Goal: Task Accomplishment & Management: Use online tool/utility

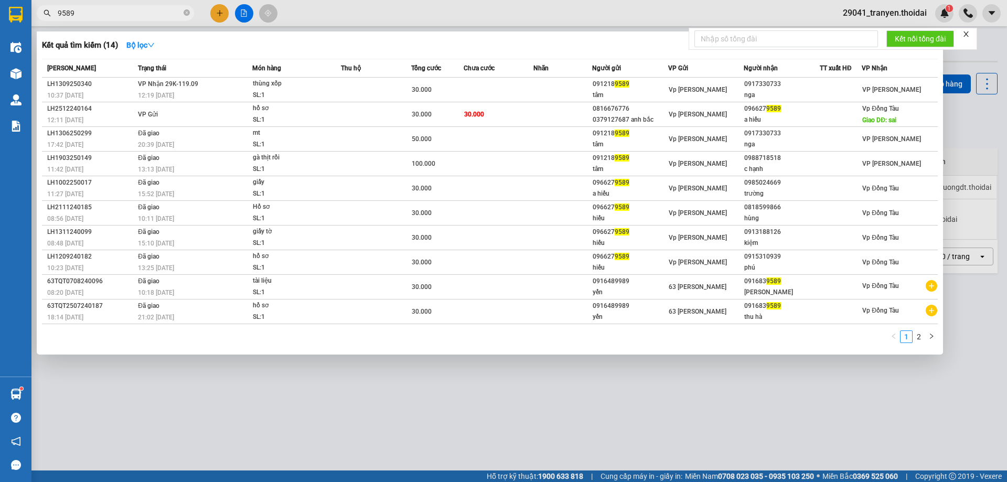
type input "9589"
click at [188, 15] on icon "close-circle" at bounding box center [187, 12] width 6 height 6
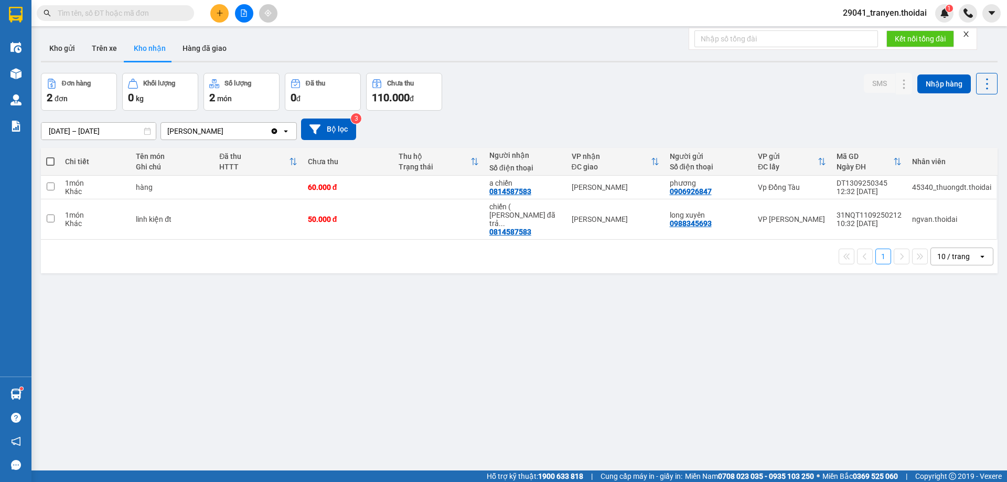
click at [259, 247] on div "1 10 / trang open" at bounding box center [519, 256] width 948 height 18
click at [560, 336] on div "ver 1.8.143 Kho gửi Trên xe Kho nhận Hàng đã giao Đơn hàng 2 đơn Khối lượng 0 k…" at bounding box center [519, 272] width 965 height 482
click at [677, 247] on div "1 10 / trang open" at bounding box center [519, 256] width 948 height 18
click at [660, 254] on div "1 10 / trang open" at bounding box center [519, 257] width 956 height 34
click at [661, 247] on div "1 10 / trang open" at bounding box center [519, 256] width 948 height 18
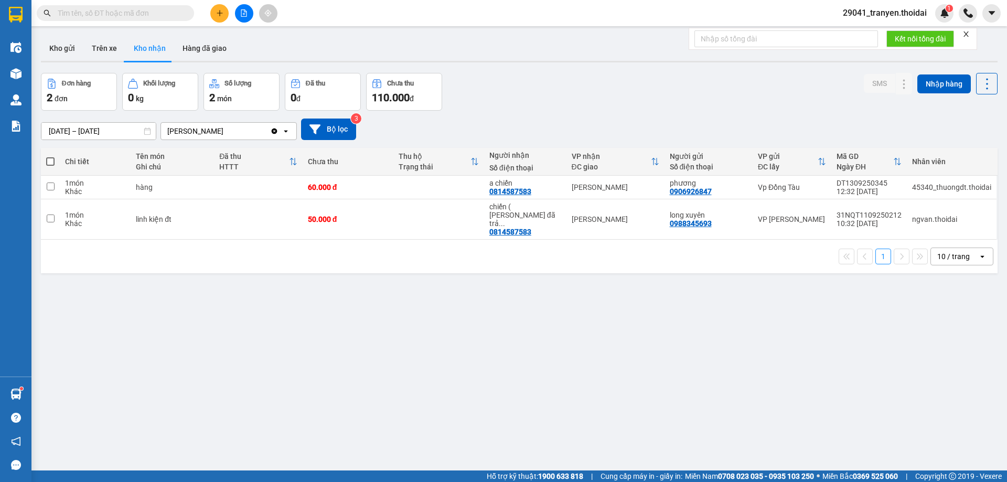
click at [569, 111] on div "[DATE] – [DATE] Press the down arrow key to interact with the calendar and sele…" at bounding box center [519, 129] width 956 height 37
click at [503, 247] on div "1 10 / trang open" at bounding box center [519, 256] width 948 height 18
click at [557, 113] on div "[DATE] – [DATE] Press the down arrow key to interact with the calendar and sele…" at bounding box center [519, 129] width 956 height 37
click at [523, 247] on div "1 10 / trang open" at bounding box center [519, 256] width 948 height 18
click at [73, 52] on button "Kho gửi" at bounding box center [62, 48] width 42 height 25
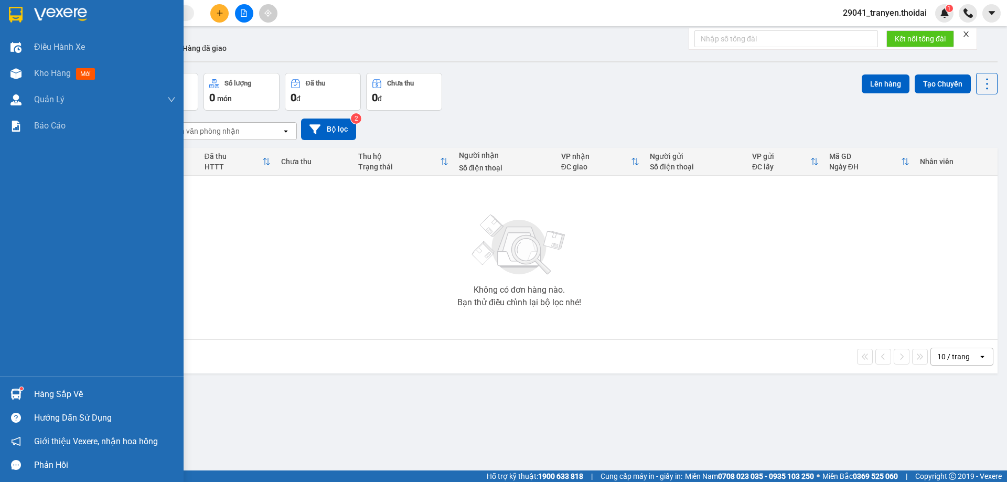
click at [20, 391] on img at bounding box center [15, 394] width 11 height 11
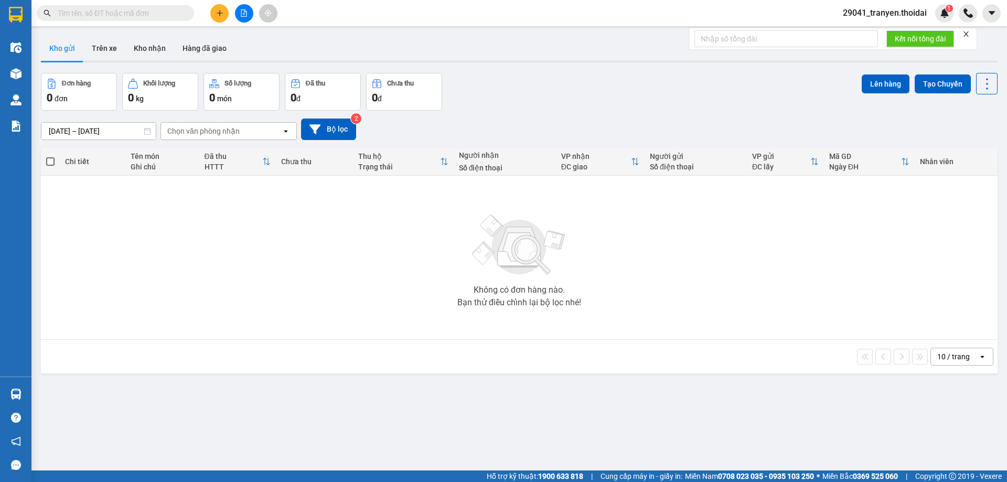
click at [359, 286] on section "Kết quả tìm kiếm ( 14 ) Bộ lọc Mã ĐH Trạng thái Món hàng Thu hộ Tổng cước Chưa …" at bounding box center [503, 241] width 1007 height 482
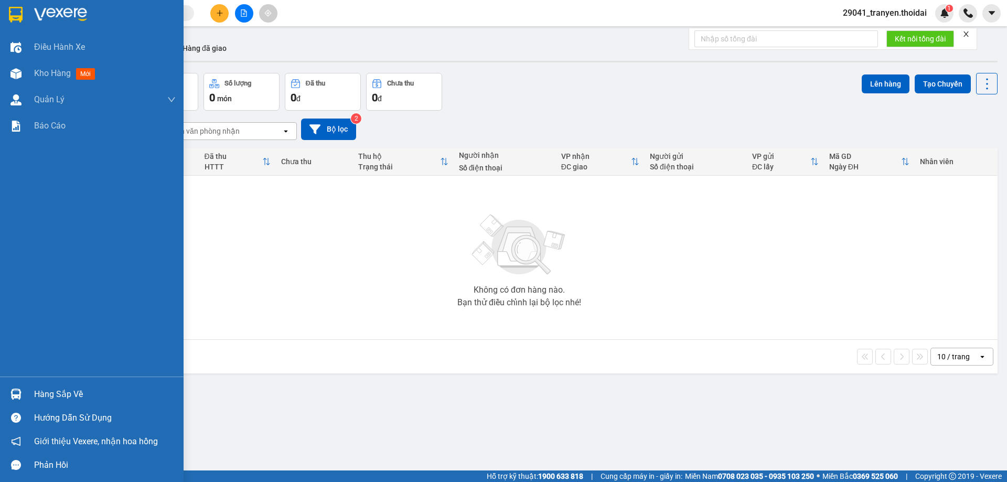
click at [9, 10] on img at bounding box center [16, 15] width 14 height 16
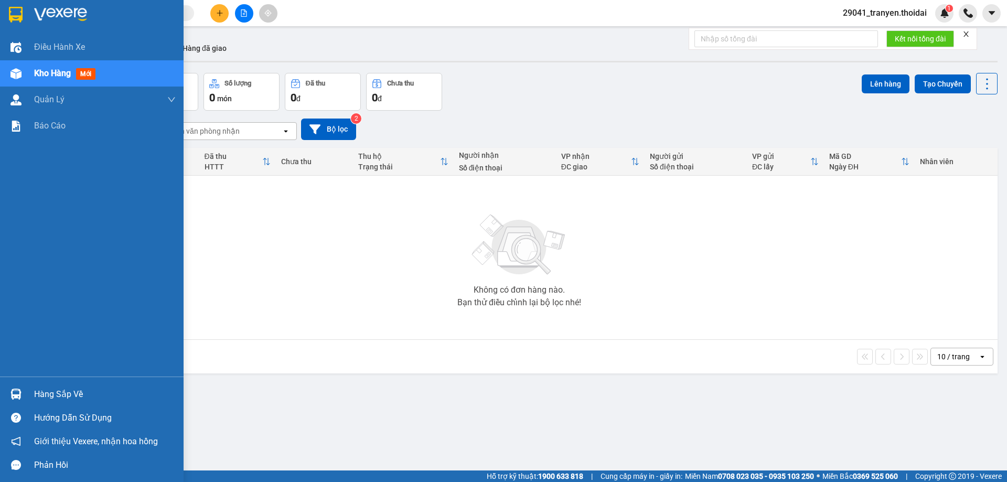
click at [31, 395] on div "Hàng sắp về" at bounding box center [92, 394] width 184 height 24
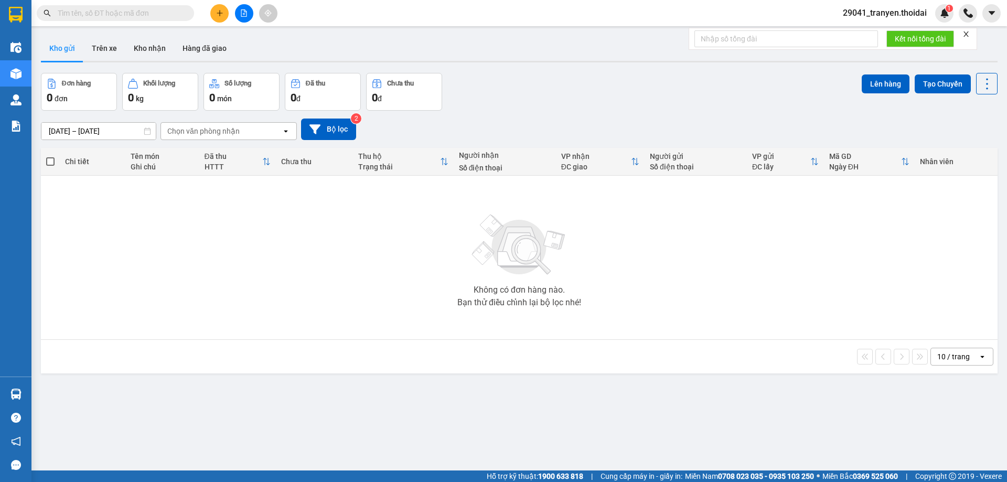
drag, startPoint x: 392, startPoint y: 290, endPoint x: 342, endPoint y: 104, distance: 192.7
click at [392, 287] on section "Kết quả tìm kiếm ( 14 ) Bộ lọc Mã ĐH Trạng thái Món hàng Thu hộ Tổng cước Chưa …" at bounding box center [503, 241] width 1007 height 482
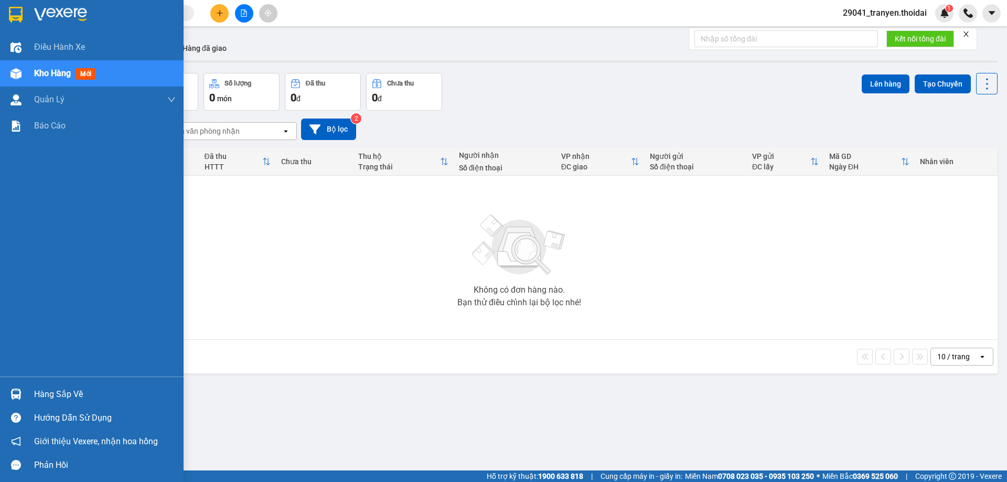
click at [19, 387] on div at bounding box center [16, 394] width 18 height 18
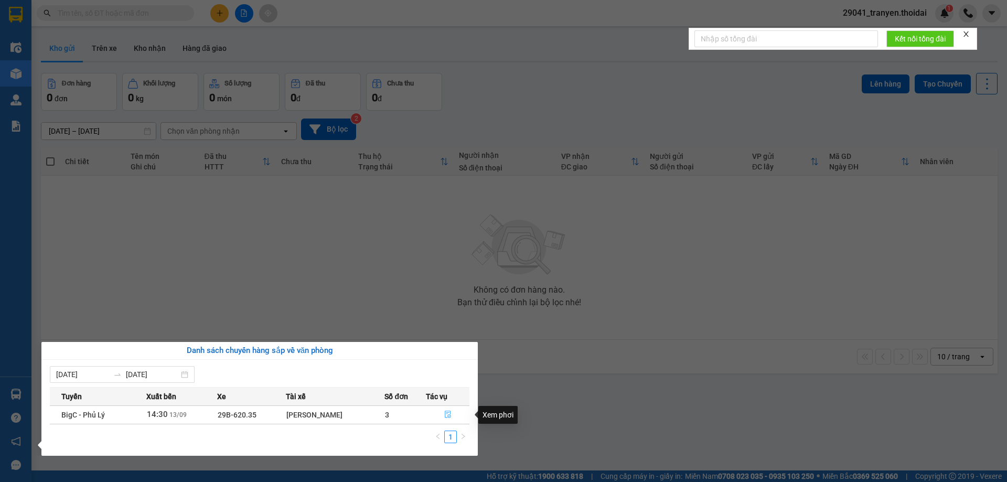
click at [447, 418] on icon "file-done" at bounding box center [447, 414] width 7 height 7
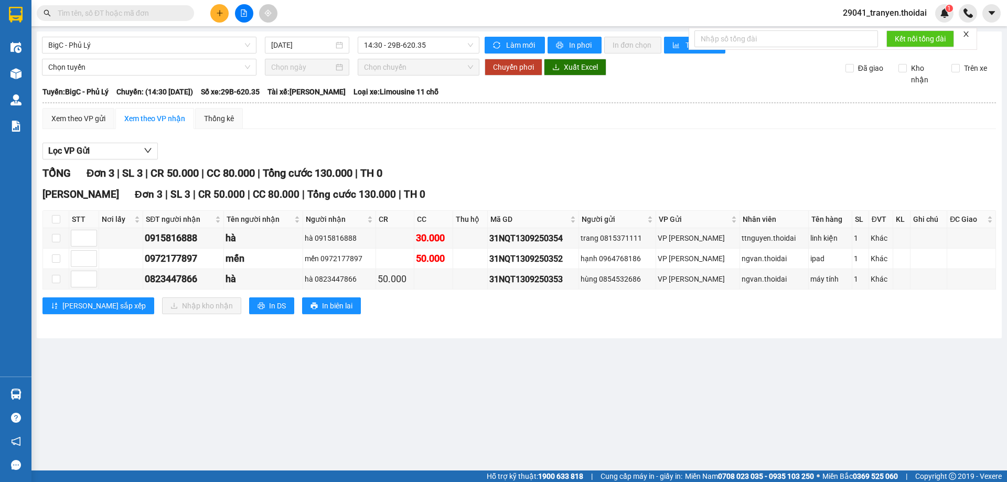
click at [521, 323] on div "TỔNG Đơn 3 | SL 3 | CR 50.000 | CC 80.000 | Tổng cước 130.000 | TH 0 Lý Nhân Đơ…" at bounding box center [518, 246] width 953 height 162
click at [525, 303] on div "[PERSON_NAME] sắp xếp Nhập kho nhận In DS In biên lai" at bounding box center [518, 305] width 953 height 17
click at [56, 276] on input "checkbox" at bounding box center [56, 279] width 8 height 8
checkbox input "true"
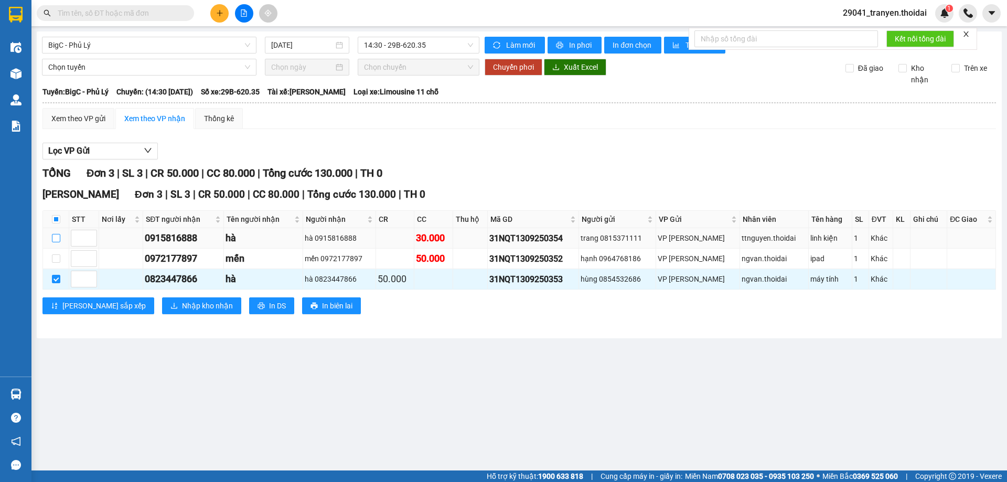
click at [54, 237] on input "checkbox" at bounding box center [56, 238] width 8 height 8
checkbox input "true"
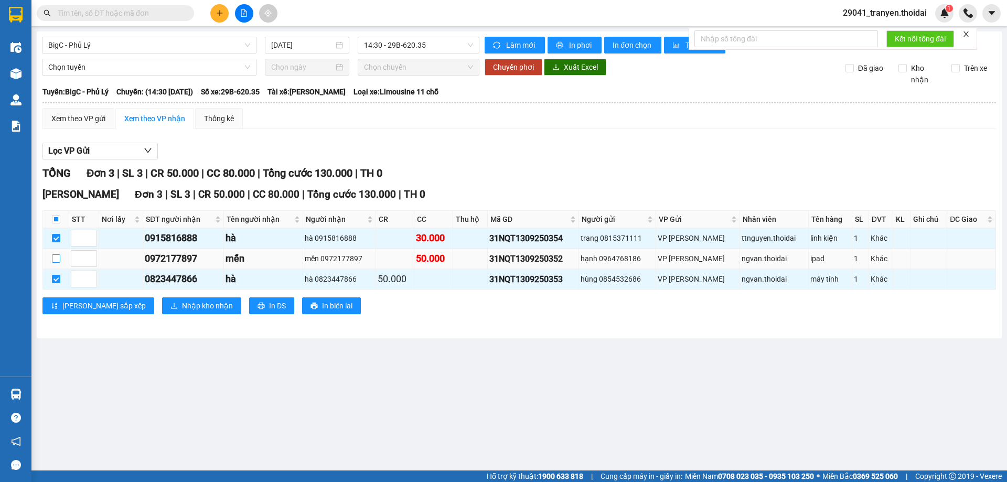
click at [58, 261] on input "checkbox" at bounding box center [56, 258] width 8 height 8
checkbox input "true"
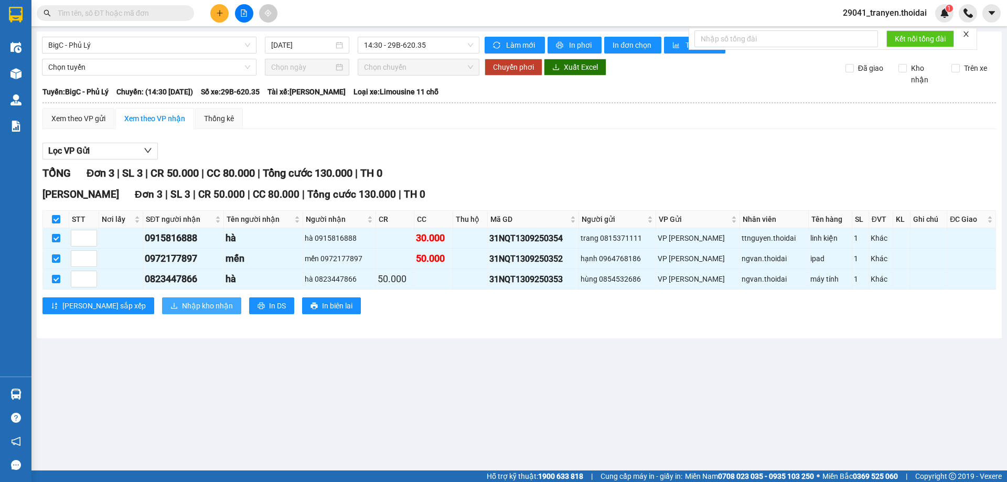
click at [182, 305] on span "Nhập kho nhận" at bounding box center [207, 306] width 51 height 12
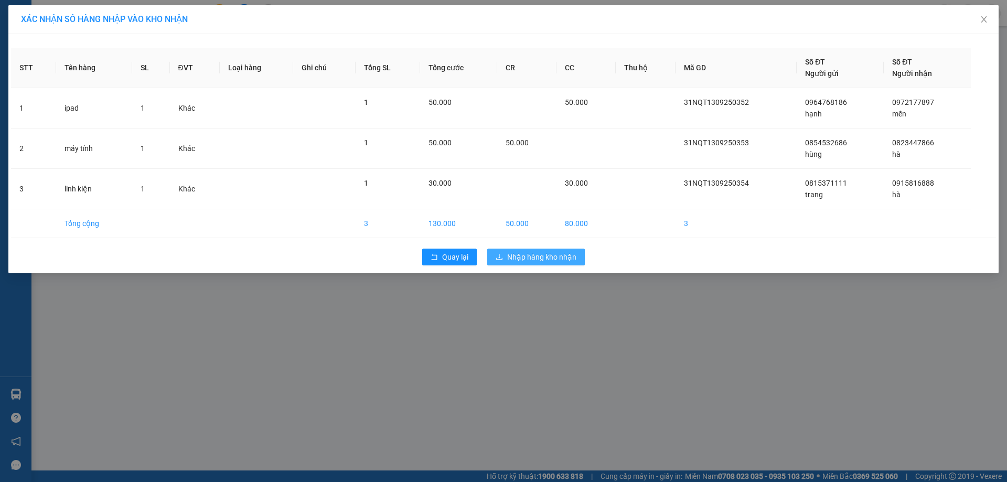
click at [540, 254] on span "Nhập hàng kho nhận" at bounding box center [541, 257] width 69 height 12
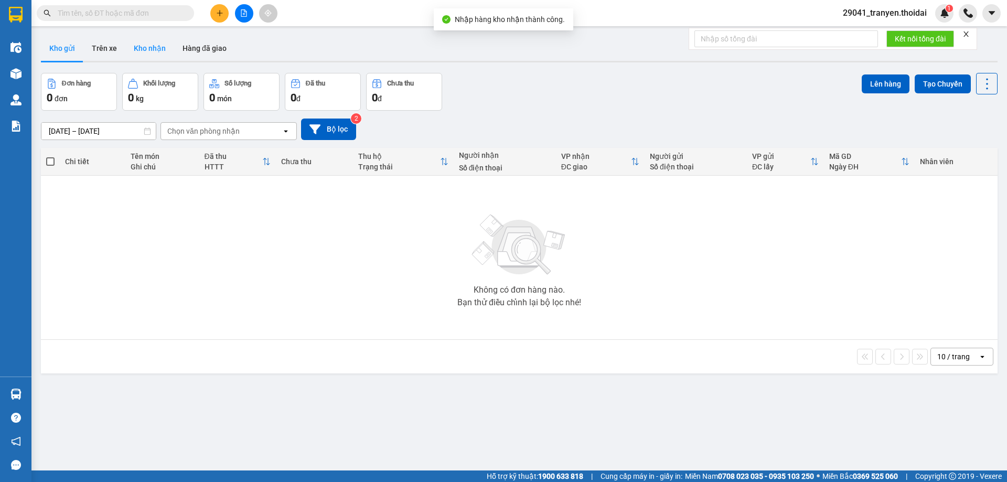
click at [156, 51] on button "Kho nhận" at bounding box center [149, 48] width 49 height 25
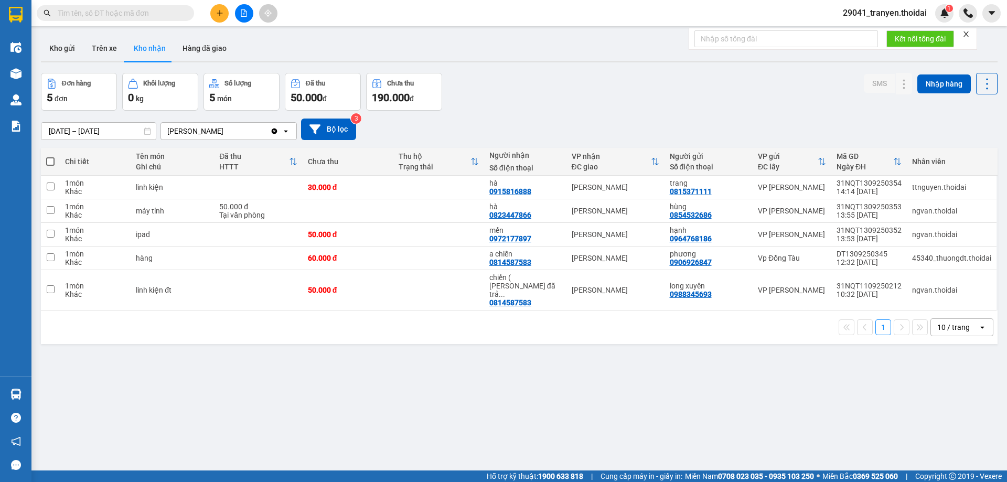
click at [546, 125] on div "[DATE] – [DATE] Press the down arrow key to interact with the calendar and sele…" at bounding box center [519, 129] width 956 height 21
click at [588, 116] on div "[DATE] – [DATE] Press the down arrow key to interact with the calendar and sele…" at bounding box center [519, 129] width 956 height 37
click at [613, 67] on div "ver 1.8.143 Kho gửi Trên xe Kho nhận Hàng đã giao Đơn hàng 5 đơn Khối lượng 0 k…" at bounding box center [519, 272] width 965 height 482
click at [86, 7] on span at bounding box center [115, 13] width 157 height 16
click at [87, 12] on input "text" at bounding box center [120, 13] width 124 height 12
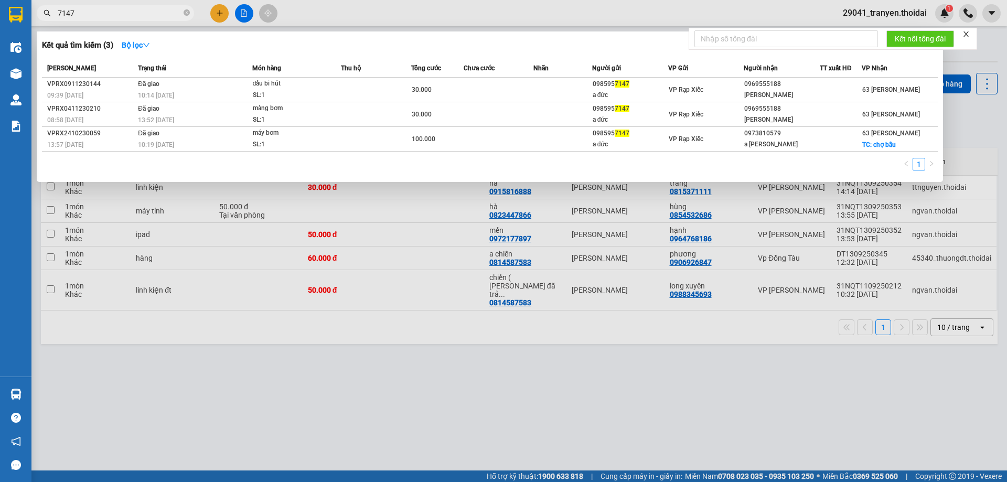
type input "7147"
click at [410, 379] on div at bounding box center [503, 241] width 1007 height 482
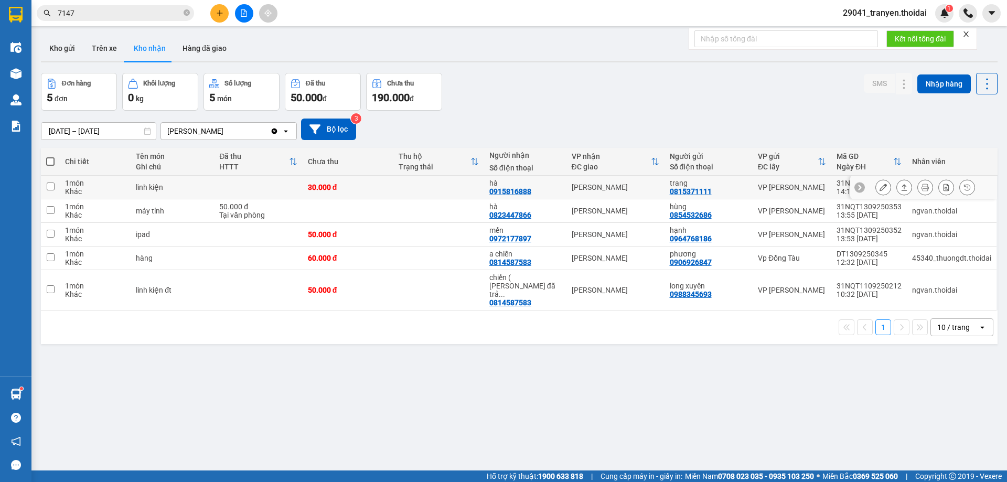
click at [57, 186] on td at bounding box center [50, 188] width 19 height 24
checkbox input "true"
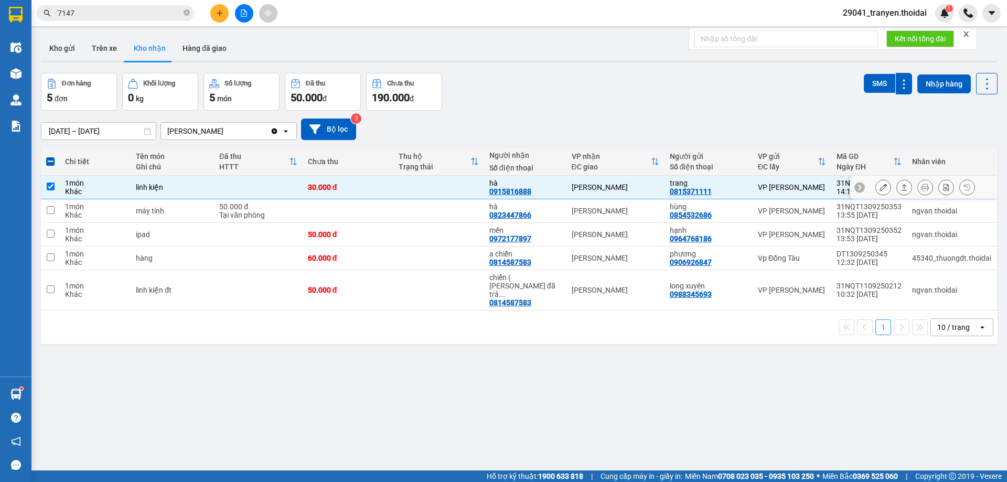
click at [879, 190] on icon at bounding box center [882, 187] width 7 height 7
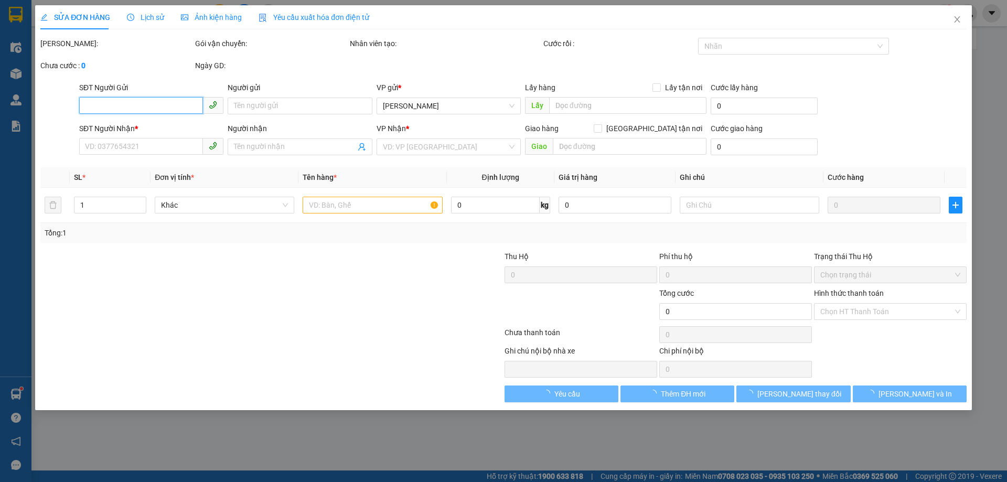
type input "0815371111"
type input "trang"
type input "0915816888"
type input "hà"
type input "30.000"
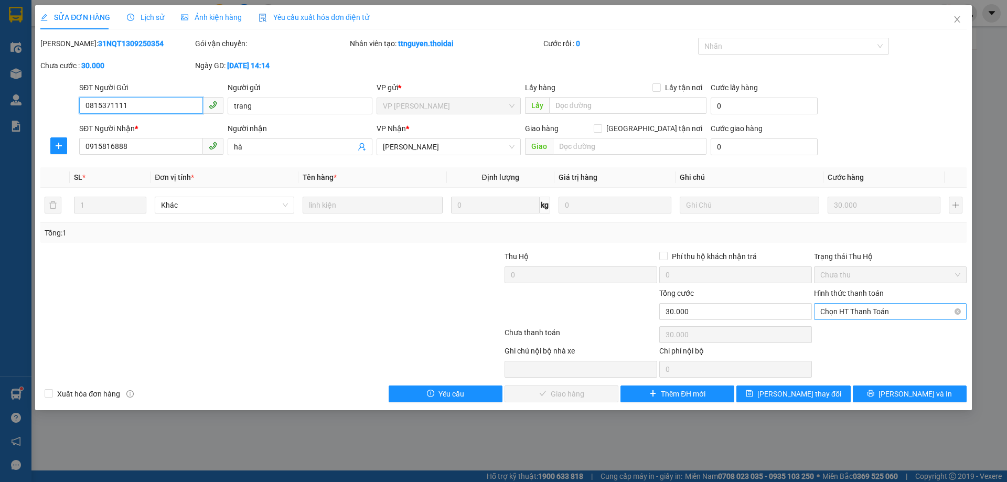
click at [895, 304] on span "Chọn HT Thanh Toán" at bounding box center [890, 312] width 140 height 16
click at [865, 322] on div "Total Paid Fee 0 Total UnPaid Fee 30.000 Cash Collection Total Fee Mã ĐH: 31NQT…" at bounding box center [503, 220] width 926 height 364
click at [864, 329] on div "Chọn HT Thanh Toán" at bounding box center [890, 334] width 155 height 21
click at [869, 313] on span "Chọn HT Thanh Toán" at bounding box center [890, 312] width 140 height 16
click at [855, 337] on div "Tại văn phòng" at bounding box center [890, 333] width 140 height 12
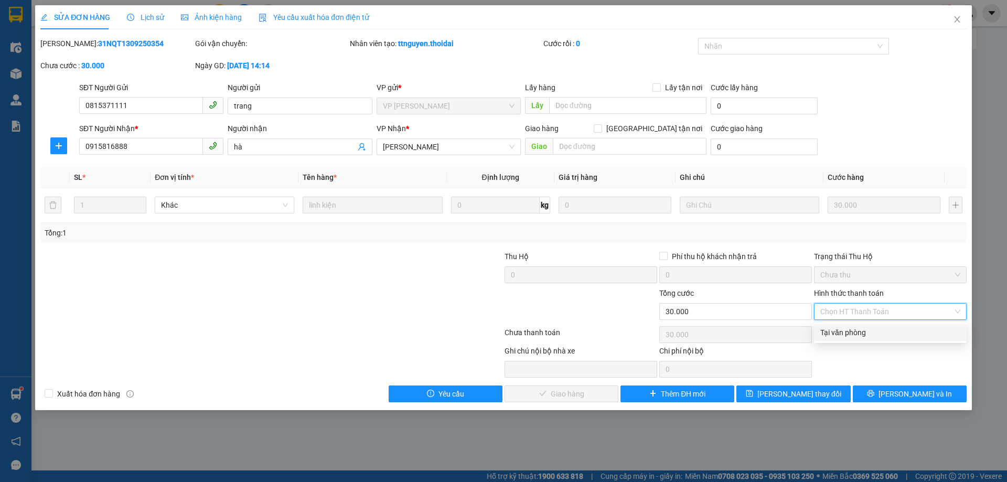
type input "0"
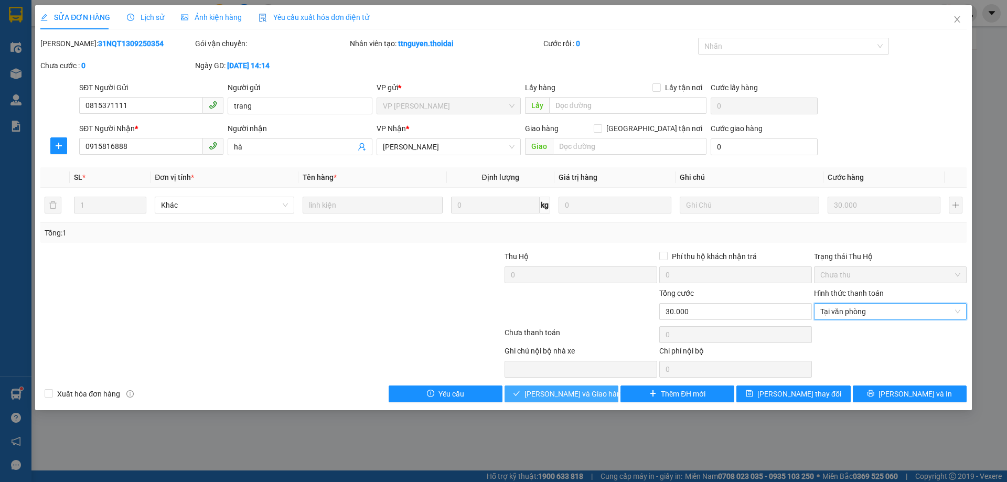
click at [573, 392] on span "[PERSON_NAME] và Giao hàng" at bounding box center [574, 394] width 101 height 12
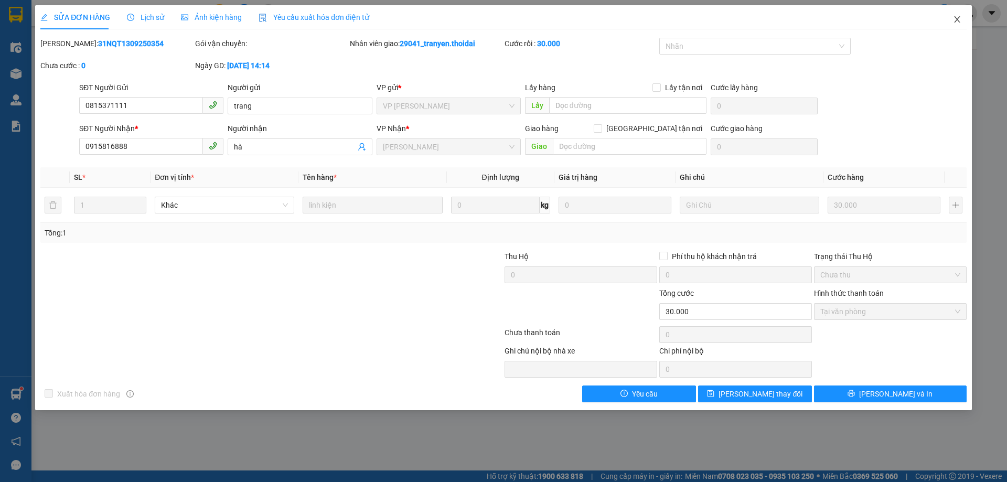
drag, startPoint x: 959, startPoint y: 22, endPoint x: 950, endPoint y: 17, distance: 9.9
click at [959, 22] on icon "close" at bounding box center [957, 19] width 6 height 6
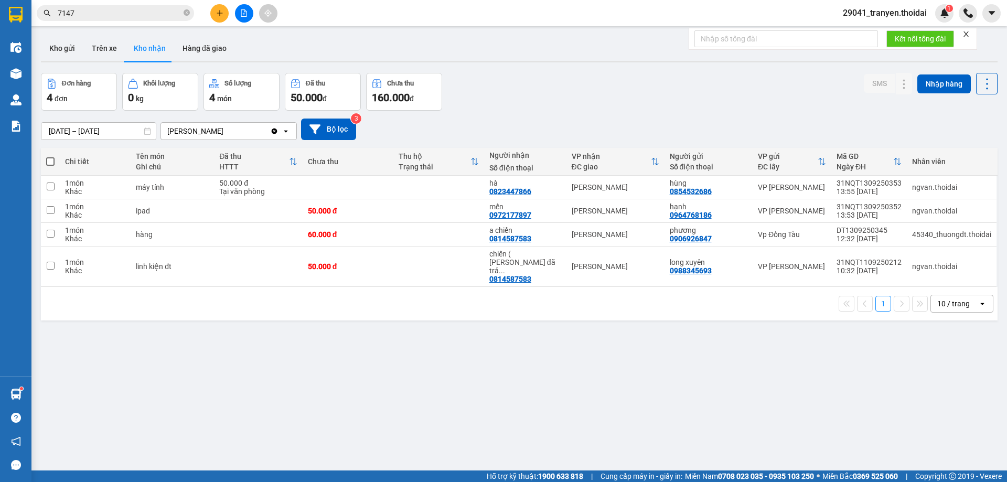
click at [634, 104] on div "Đơn hàng 4 đơn Khối lượng 0 kg Số lượng 4 món Đã thu 50.000 đ Chưa thu 160.000 …" at bounding box center [519, 92] width 956 height 38
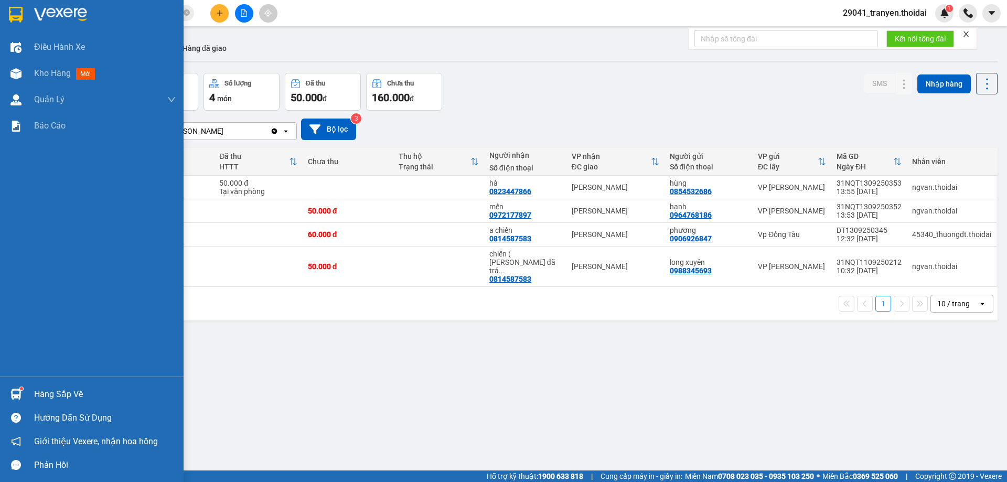
click at [41, 395] on div "Hàng sắp về" at bounding box center [105, 394] width 142 height 16
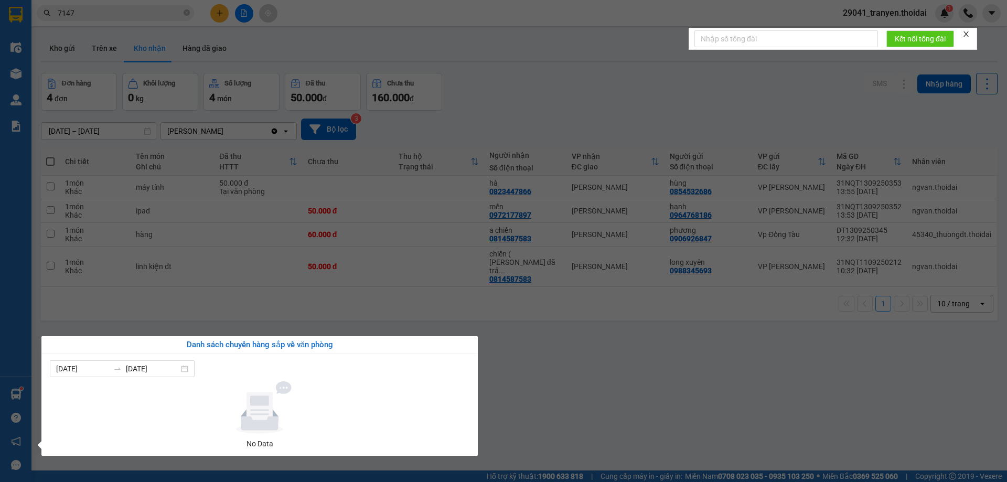
click at [659, 360] on section "Kết quả tìm kiếm ( 3 ) Bộ lọc Mã ĐH Trạng thái Món hàng Thu hộ Tổng cước Chưa c…" at bounding box center [503, 241] width 1007 height 482
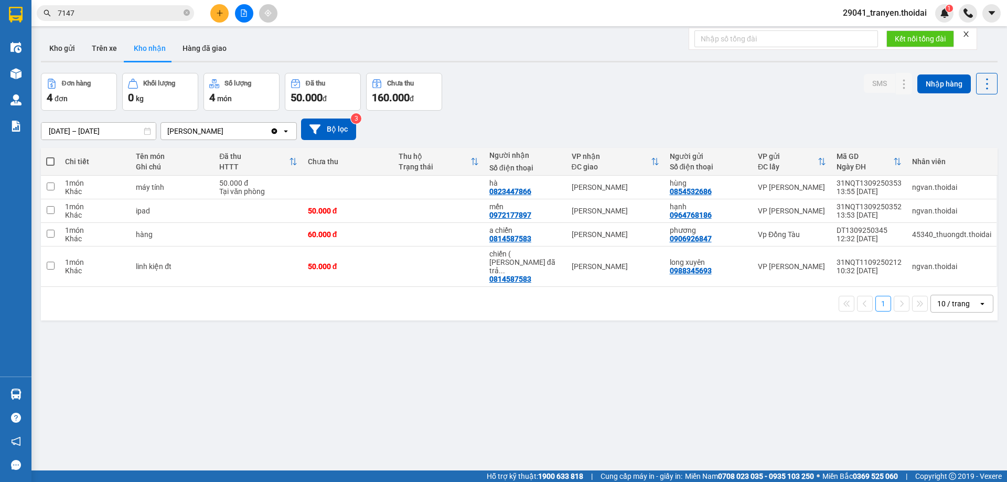
click at [462, 287] on div "1 10 / trang open" at bounding box center [519, 304] width 956 height 34
click at [605, 119] on div "[DATE] – [DATE] Press the down arrow key to interact with the calendar and sele…" at bounding box center [519, 129] width 956 height 21
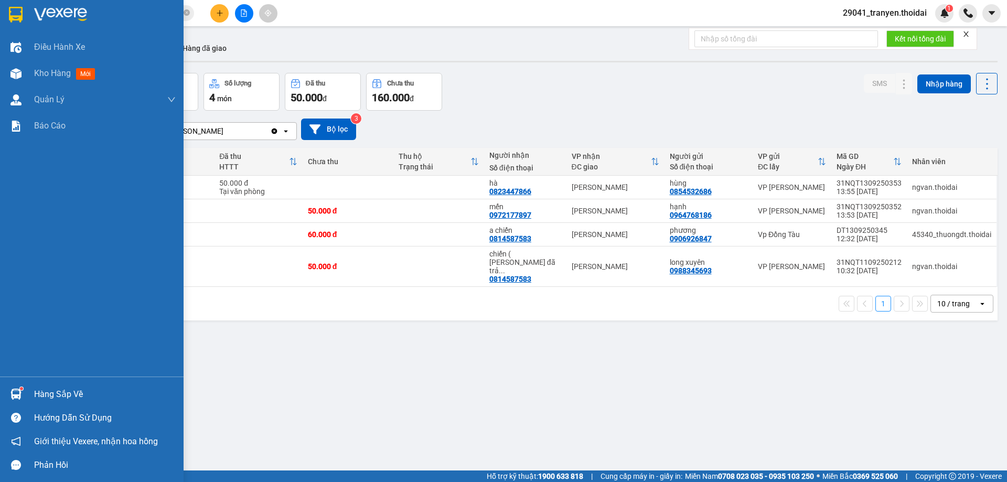
click at [42, 400] on div "Hàng sắp về" at bounding box center [105, 394] width 142 height 16
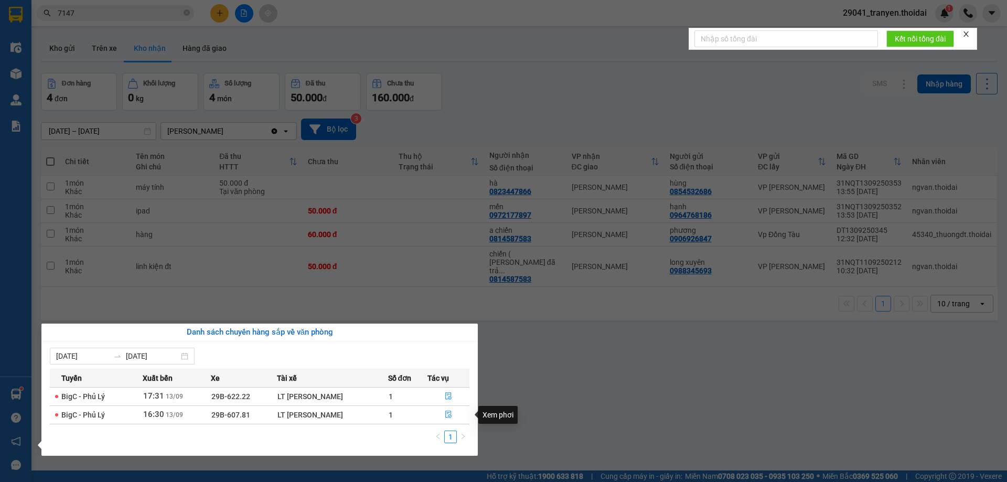
click at [540, 373] on section "Kết quả tìm kiếm ( 3 ) Bộ lọc Mã ĐH Trạng thái Món hàng Thu hộ Tổng cước Chưa c…" at bounding box center [503, 241] width 1007 height 482
